Goal: Check status: Check status

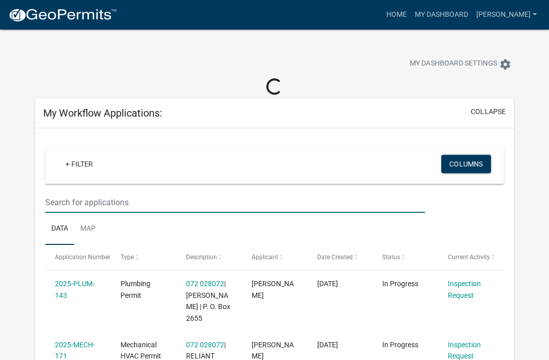
click at [130, 206] on input "text" at bounding box center [235, 202] width 380 height 21
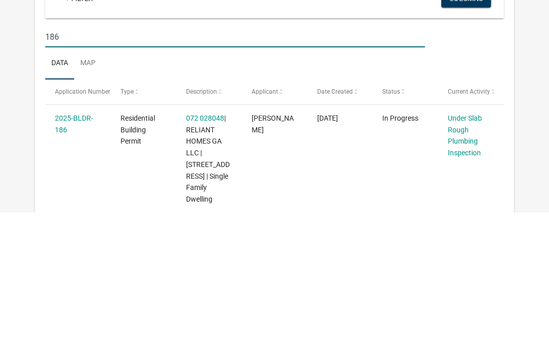
type input "186"
click at [455, 262] on link "Under Slab Rough Plumbing Inspection" at bounding box center [465, 283] width 34 height 43
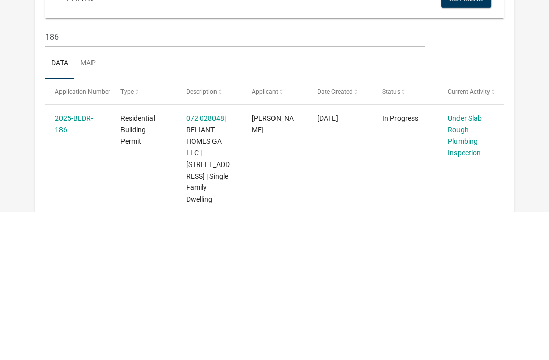
scroll to position [148, 0]
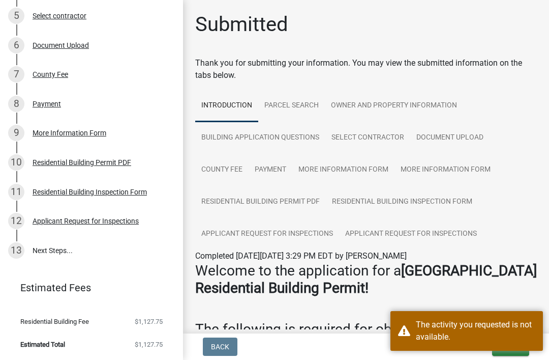
scroll to position [267, 0]
click at [69, 220] on div "Applicant Request for Inspections" at bounding box center [86, 221] width 106 height 7
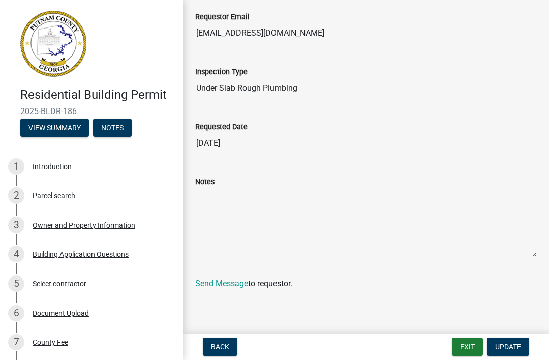
scroll to position [195, 0]
click at [51, 98] on h4 "Residential Building Permit" at bounding box center [97, 95] width 155 height 15
click at [49, 111] on span "2025-BLDR-186" at bounding box center [91, 111] width 142 height 10
click at [65, 114] on span "2025-BLDR-186" at bounding box center [91, 111] width 142 height 10
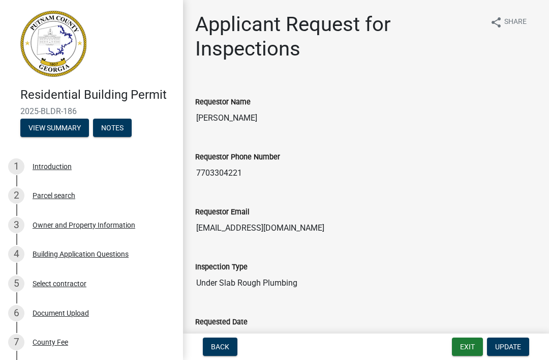
scroll to position [0, 0]
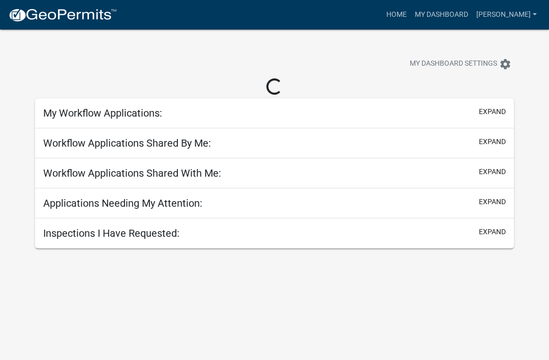
scroll to position [30, 0]
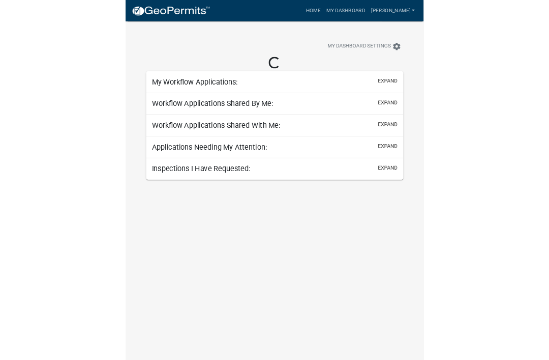
scroll to position [30, 0]
